Goal: Find specific page/section: Find specific page/section

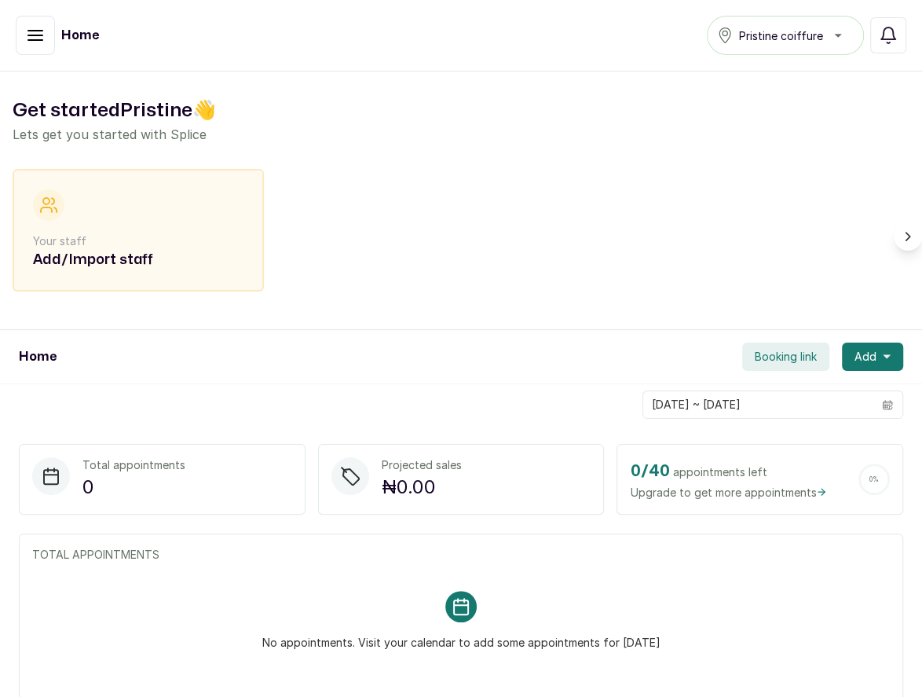
click at [46, 49] on button "button" at bounding box center [35, 35] width 39 height 39
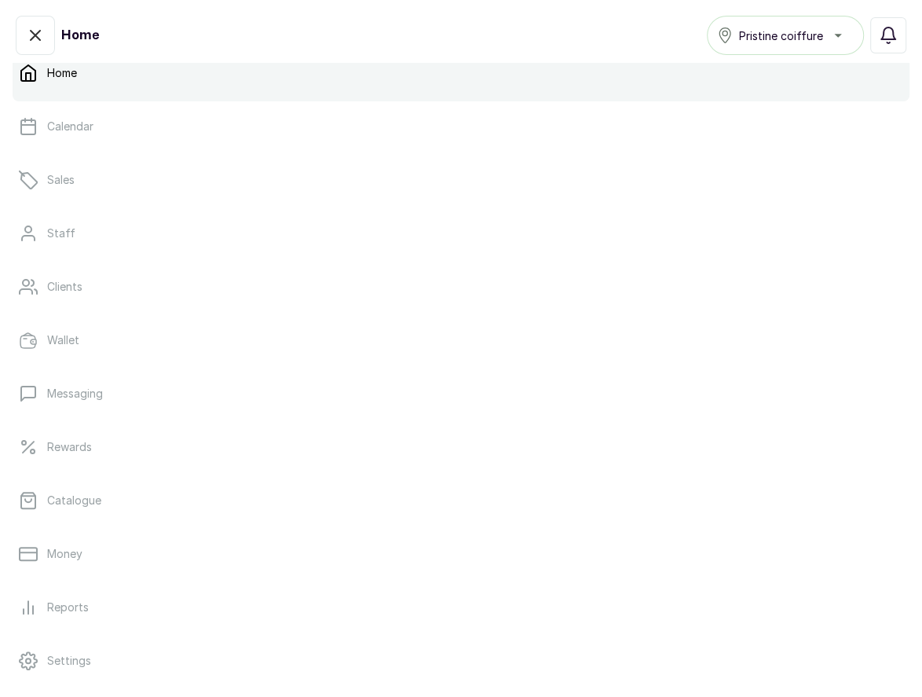
scroll to position [53, 0]
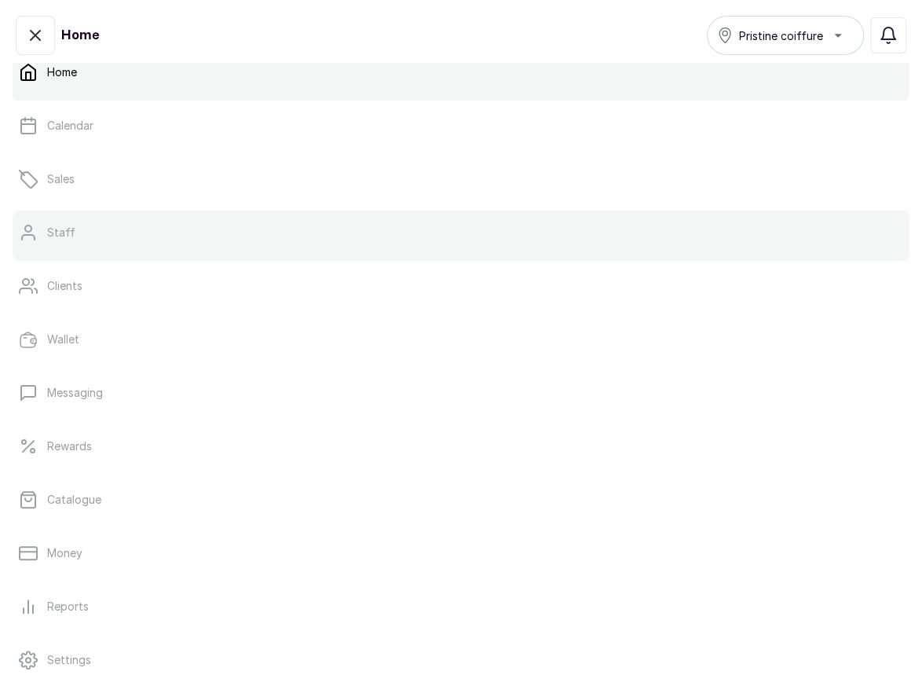
click at [70, 229] on p "Staff" at bounding box center [61, 233] width 28 height 16
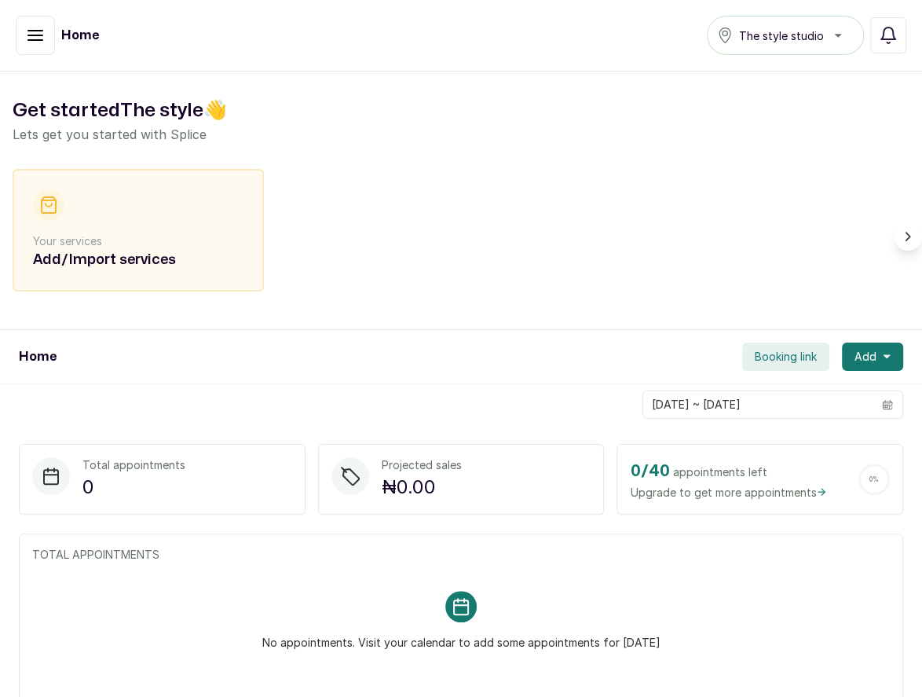
click at [31, 36] on icon "button" at bounding box center [35, 35] width 19 height 19
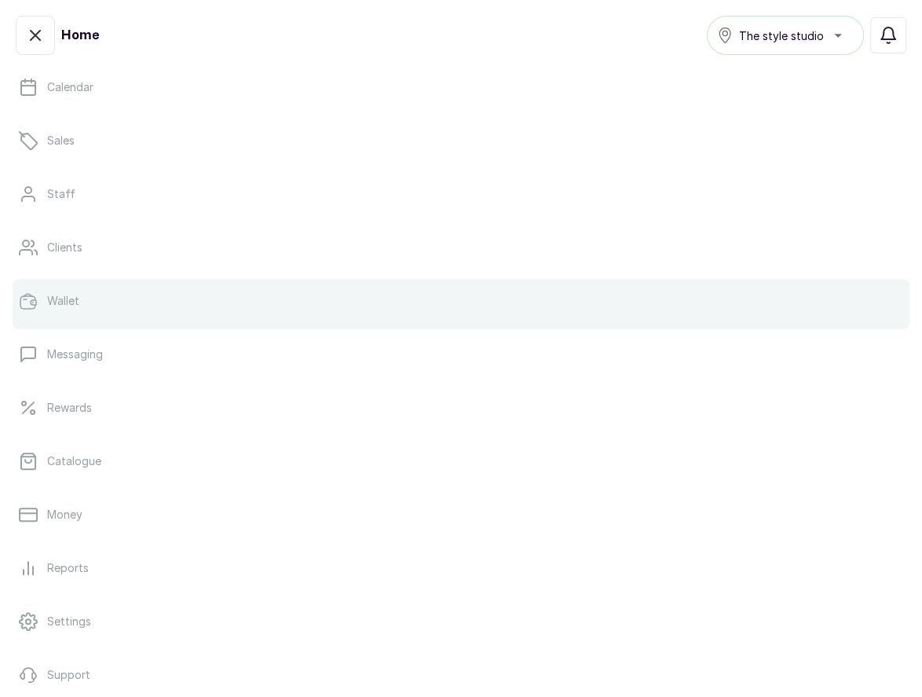
scroll to position [185, 0]
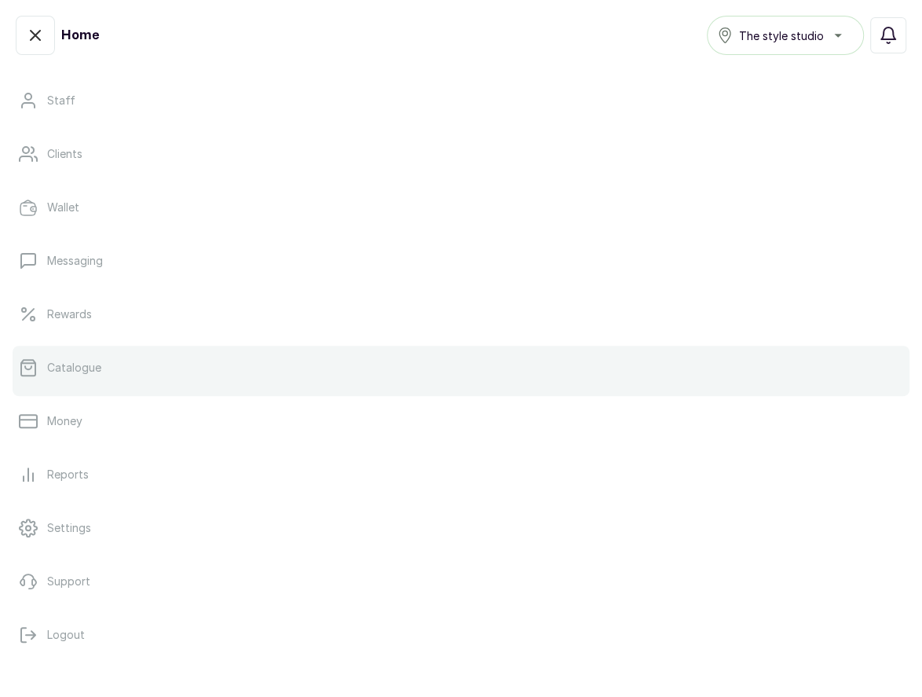
click at [94, 350] on link "Catalogue" at bounding box center [461, 368] width 897 height 44
